Goal: Task Accomplishment & Management: Manage account settings

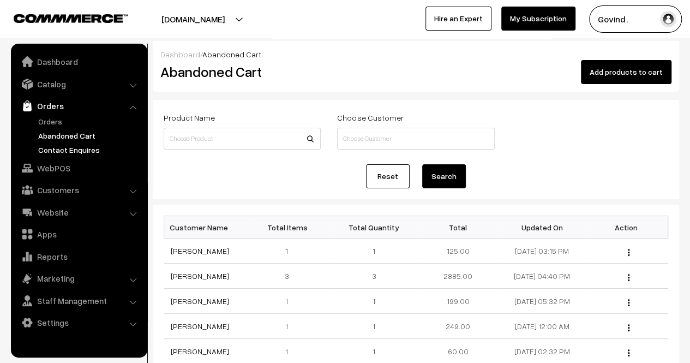
click at [65, 146] on link "Contact Enquires" at bounding box center [89, 149] width 108 height 11
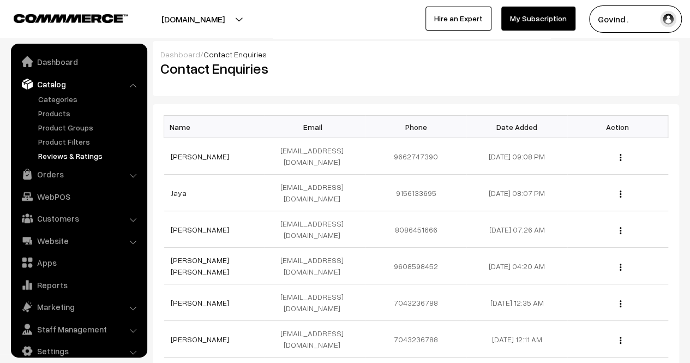
click at [62, 154] on link "Reviews & Ratings" at bounding box center [89, 155] width 108 height 11
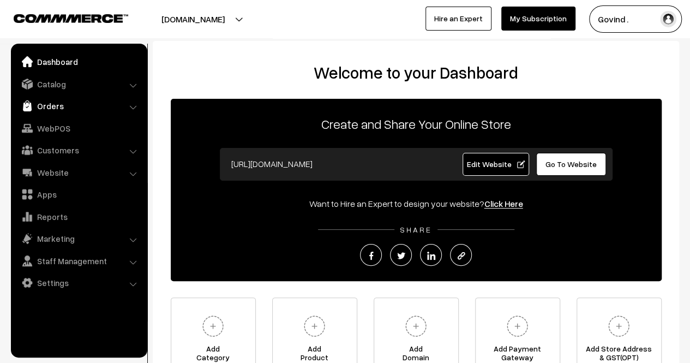
click at [59, 109] on link "Orders" at bounding box center [79, 106] width 130 height 20
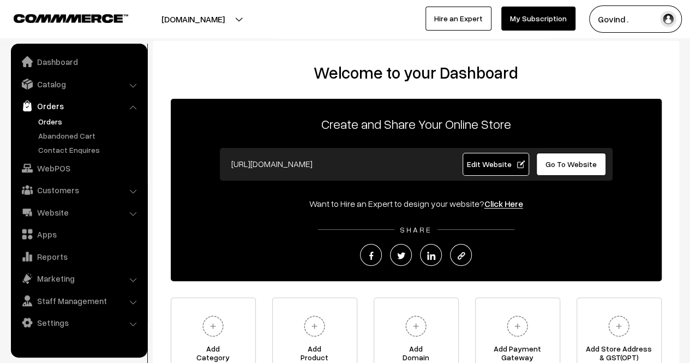
click at [59, 121] on link "Orders" at bounding box center [89, 121] width 108 height 11
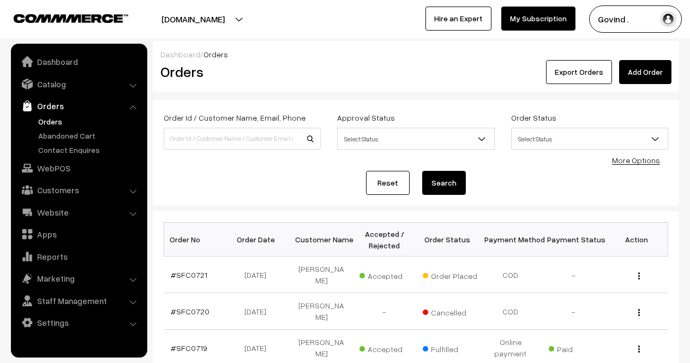
scroll to position [104, 0]
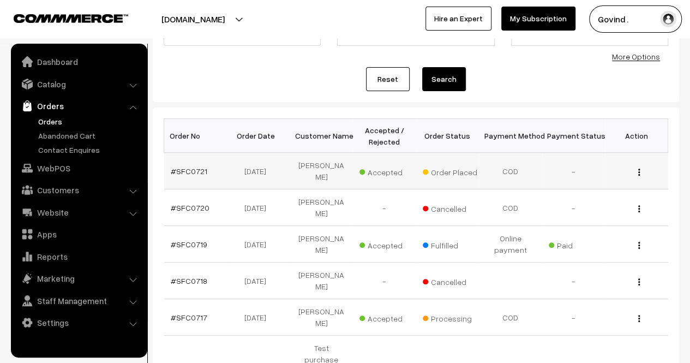
click at [640, 169] on button "button" at bounding box center [639, 172] width 3 height 9
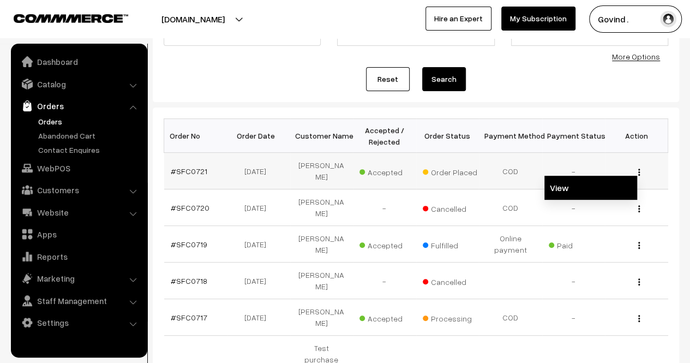
click at [601, 184] on link "View" at bounding box center [591, 188] width 93 height 24
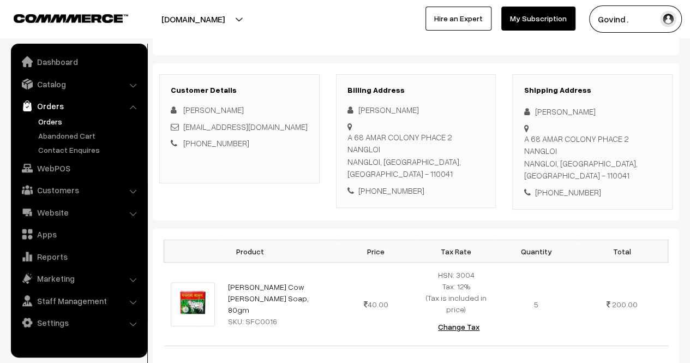
scroll to position [111, 0]
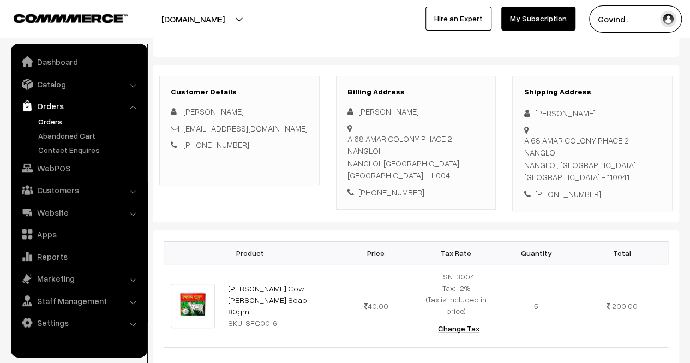
drag, startPoint x: 0, startPoint y: 0, endPoint x: 698, endPoint y: 131, distance: 710.2
click at [690, 131] on html "Thank you for showing interest. Our team will call you shortly. Close shopforco…" at bounding box center [345, 70] width 690 height 363
drag, startPoint x: 533, startPoint y: 115, endPoint x: 600, endPoint y: 114, distance: 67.1
click at [600, 114] on div "[PERSON_NAME]" at bounding box center [593, 113] width 138 height 13
copy div "[PERSON_NAME]"
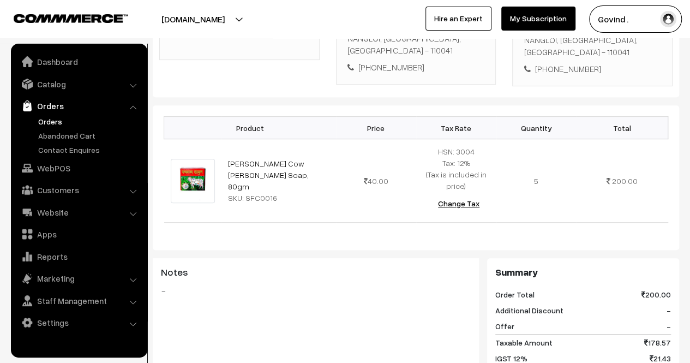
scroll to position [0, 0]
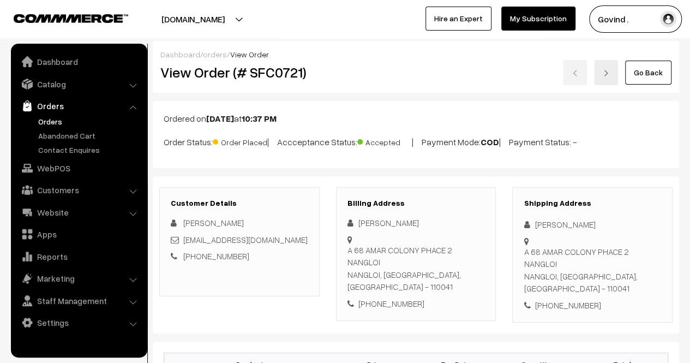
click at [664, 78] on link "Go Back" at bounding box center [648, 73] width 46 height 24
